Goal: Transaction & Acquisition: Book appointment/travel/reservation

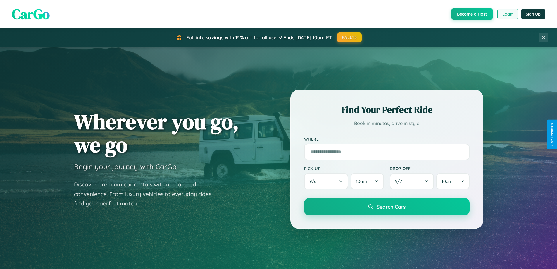
click at [507, 14] on button "Login" at bounding box center [507, 14] width 21 height 11
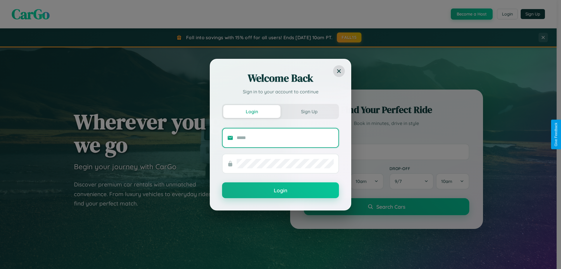
click at [285, 137] on input "text" at bounding box center [285, 137] width 97 height 9
type input "**********"
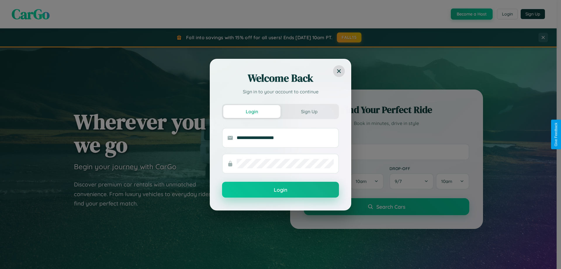
click at [281, 190] on button "Login" at bounding box center [280, 190] width 117 height 16
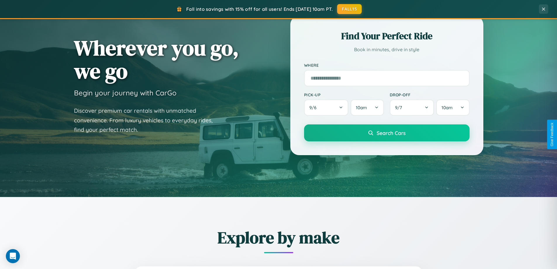
scroll to position [252, 0]
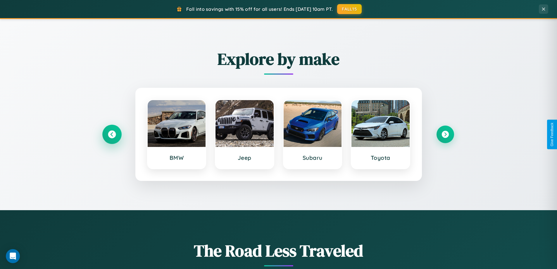
click at [112, 134] on icon at bounding box center [112, 134] width 8 height 8
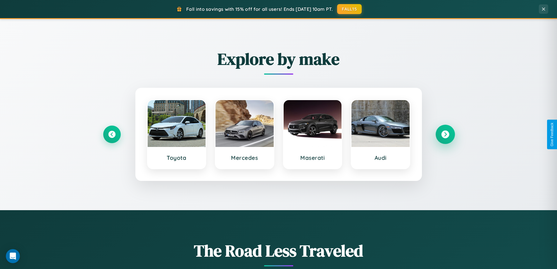
click at [445, 134] on icon at bounding box center [445, 134] width 8 height 8
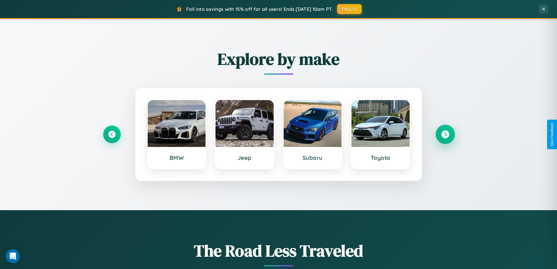
click at [445, 134] on icon at bounding box center [445, 134] width 8 height 8
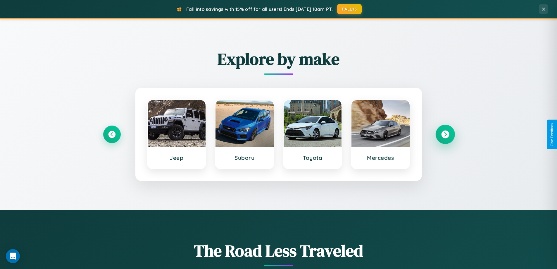
click at [445, 134] on icon at bounding box center [445, 134] width 8 height 8
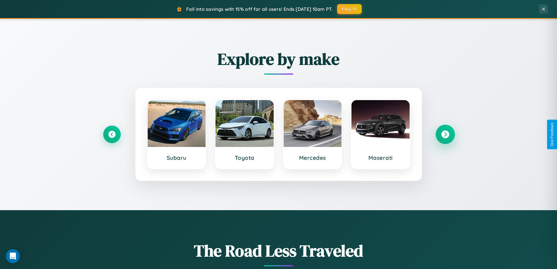
click at [445, 134] on icon at bounding box center [445, 134] width 8 height 8
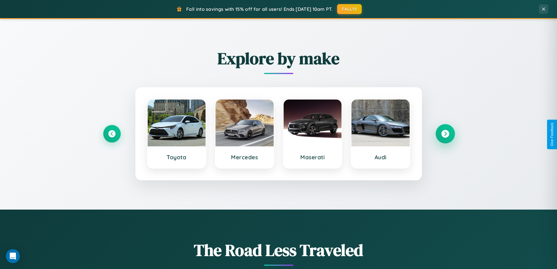
scroll to position [402, 0]
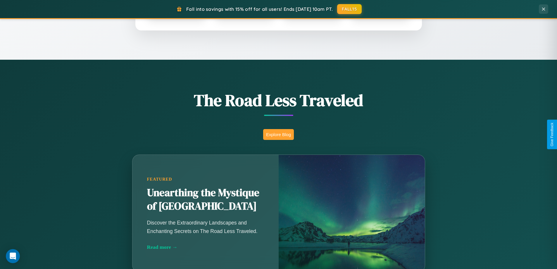
click at [278, 134] on button "Explore Blog" at bounding box center [278, 134] width 31 height 11
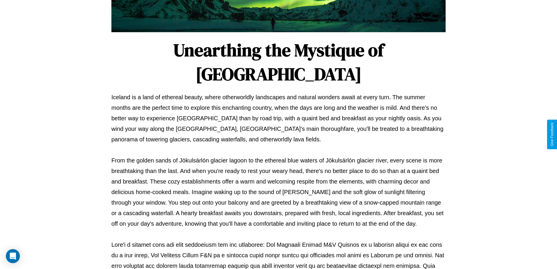
scroll to position [189, 0]
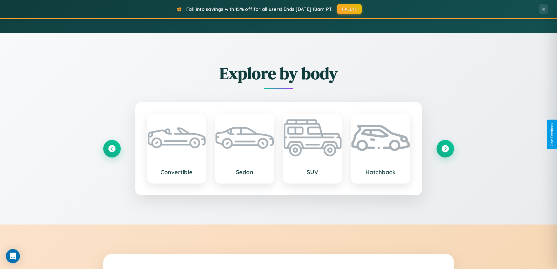
scroll to position [940, 0]
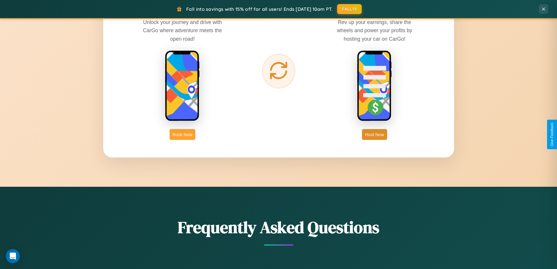
click at [182, 134] on button "Book Now" at bounding box center [183, 134] width 26 height 11
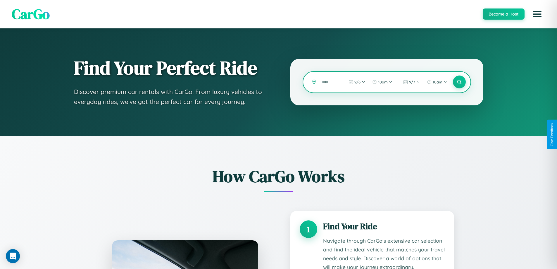
click at [328, 82] on input "text" at bounding box center [328, 82] width 18 height 10
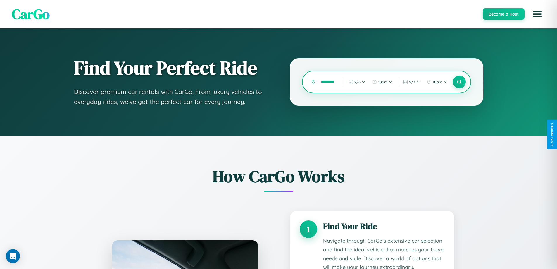
scroll to position [235, 0]
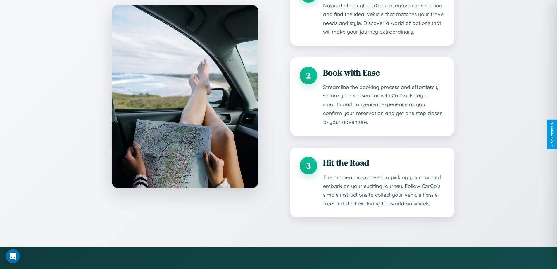
type input "*********"
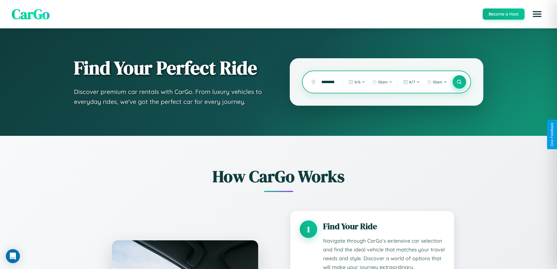
click at [459, 82] on icon at bounding box center [459, 82] width 6 height 6
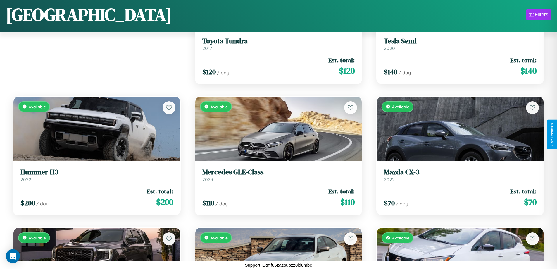
scroll to position [213, 0]
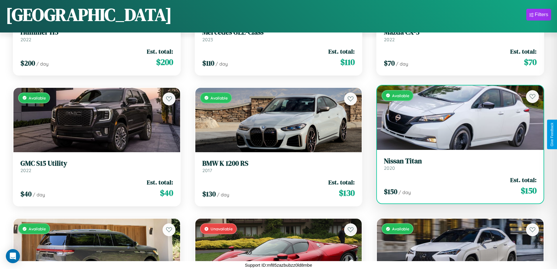
click at [456, 164] on h3 "Nissan Titan" at bounding box center [460, 161] width 153 height 8
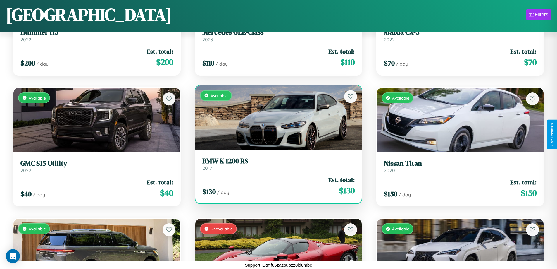
scroll to position [3094, 0]
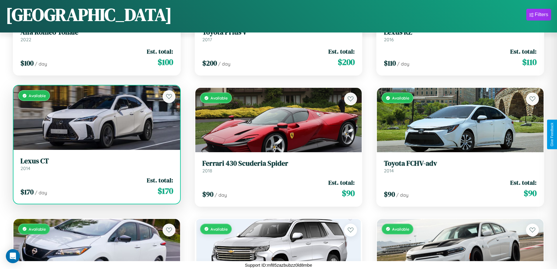
click at [96, 166] on link "Lexus CT 2014" at bounding box center [96, 164] width 153 height 14
